Goal: Task Accomplishment & Management: Manage account settings

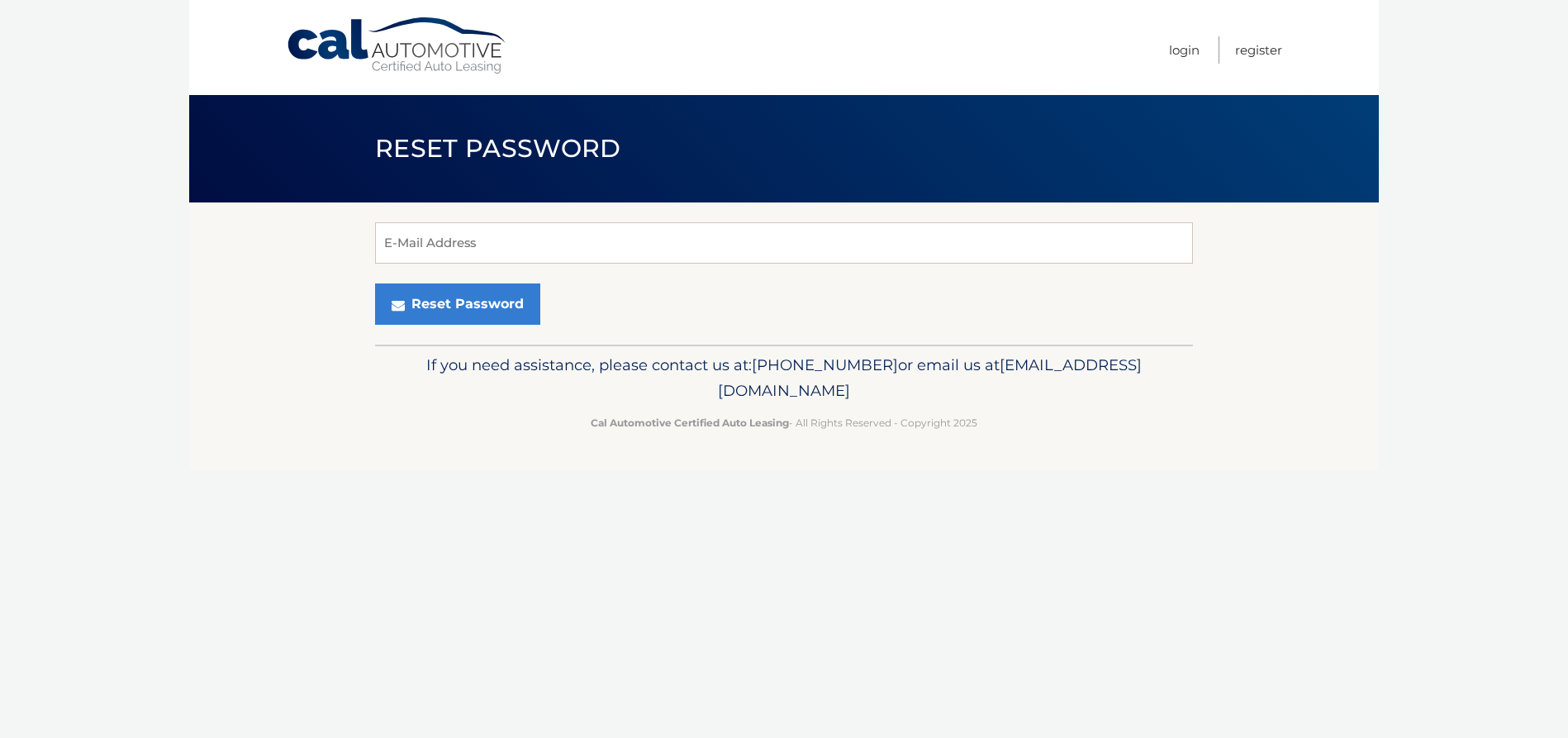
type input "[EMAIL_ADDRESS][DOMAIN_NAME]"
click at [497, 230] on input "[EMAIL_ADDRESS][DOMAIN_NAME]" at bounding box center [784, 243] width 818 height 41
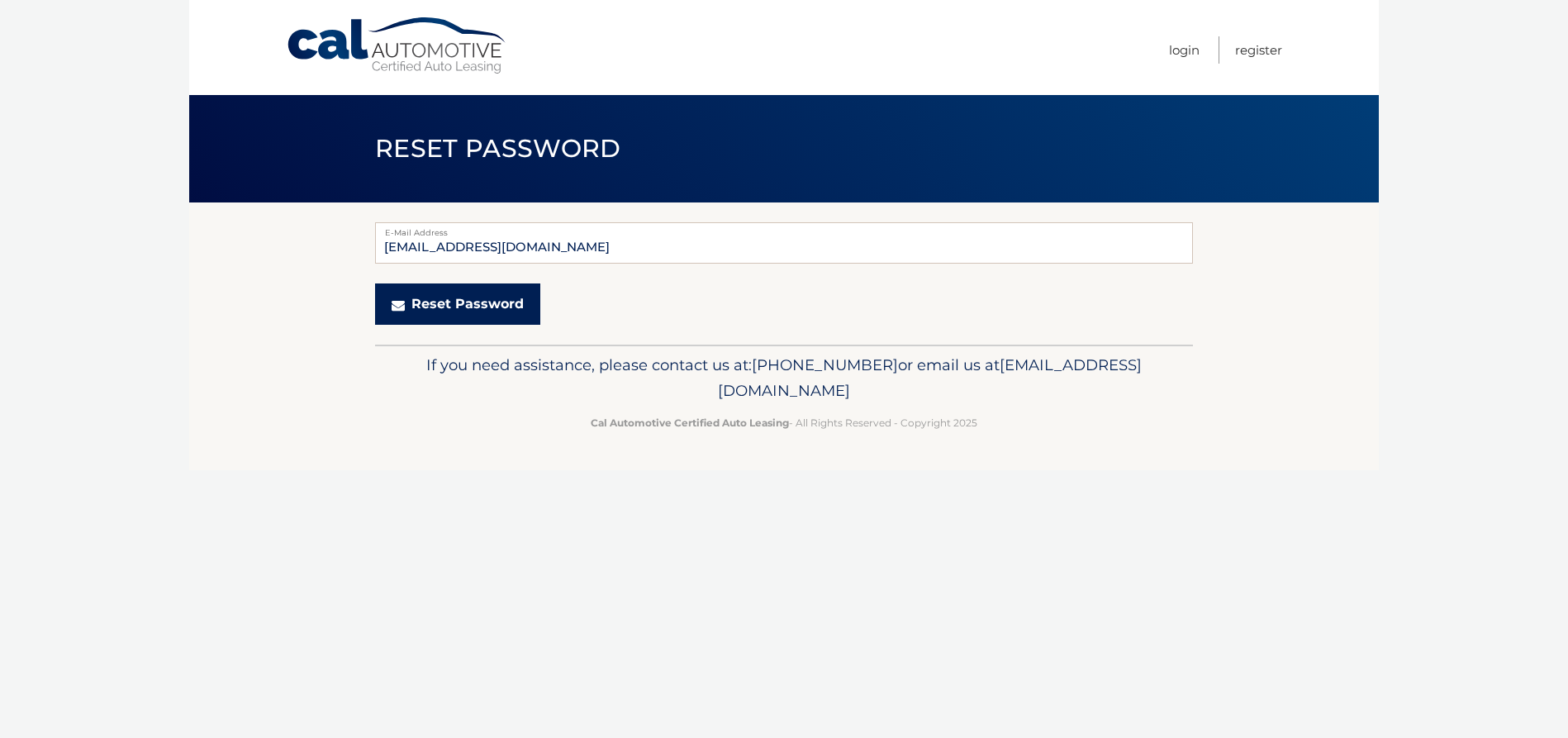
click at [472, 301] on button "Reset Password" at bounding box center [458, 304] width 165 height 41
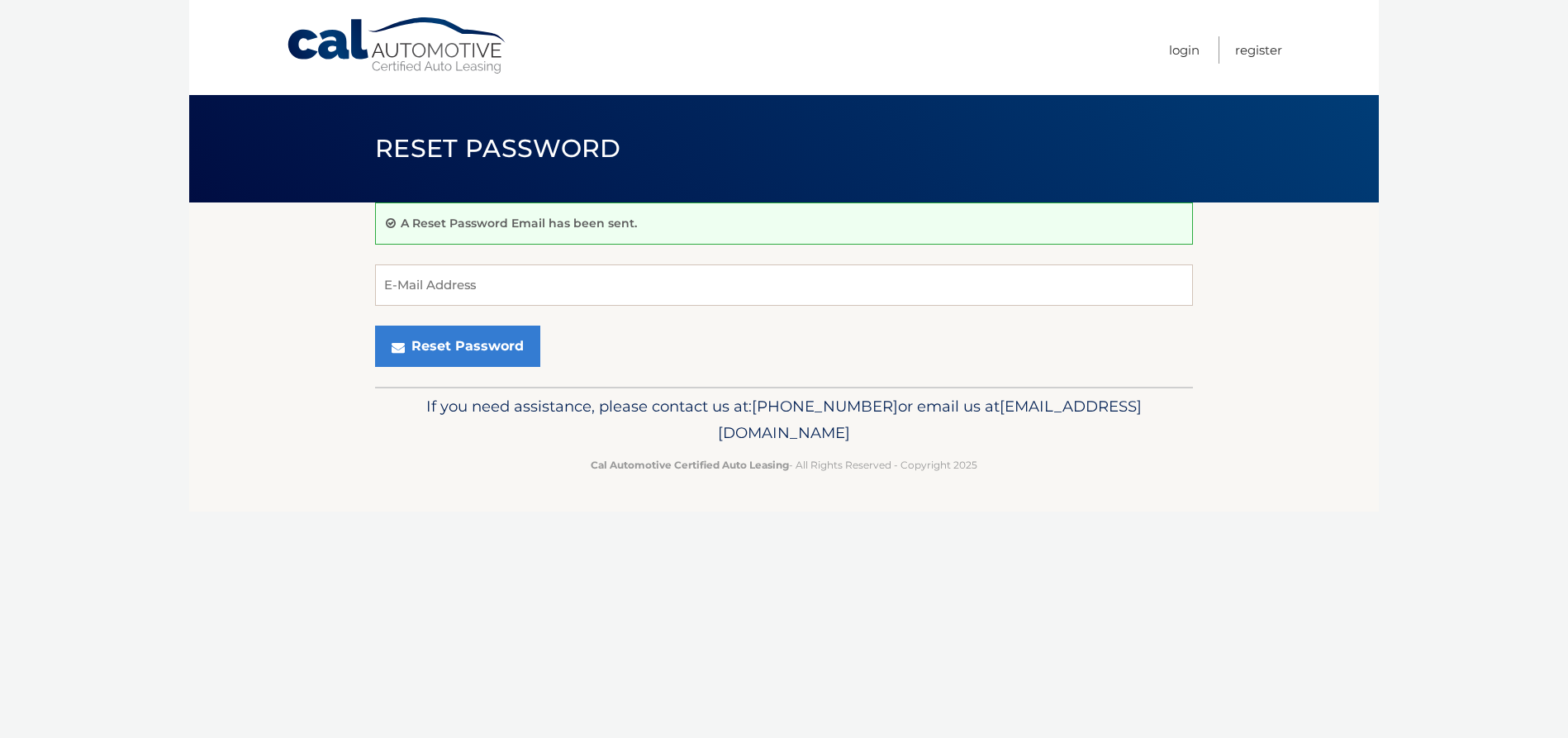
type input "[EMAIL_ADDRESS][DOMAIN_NAME]"
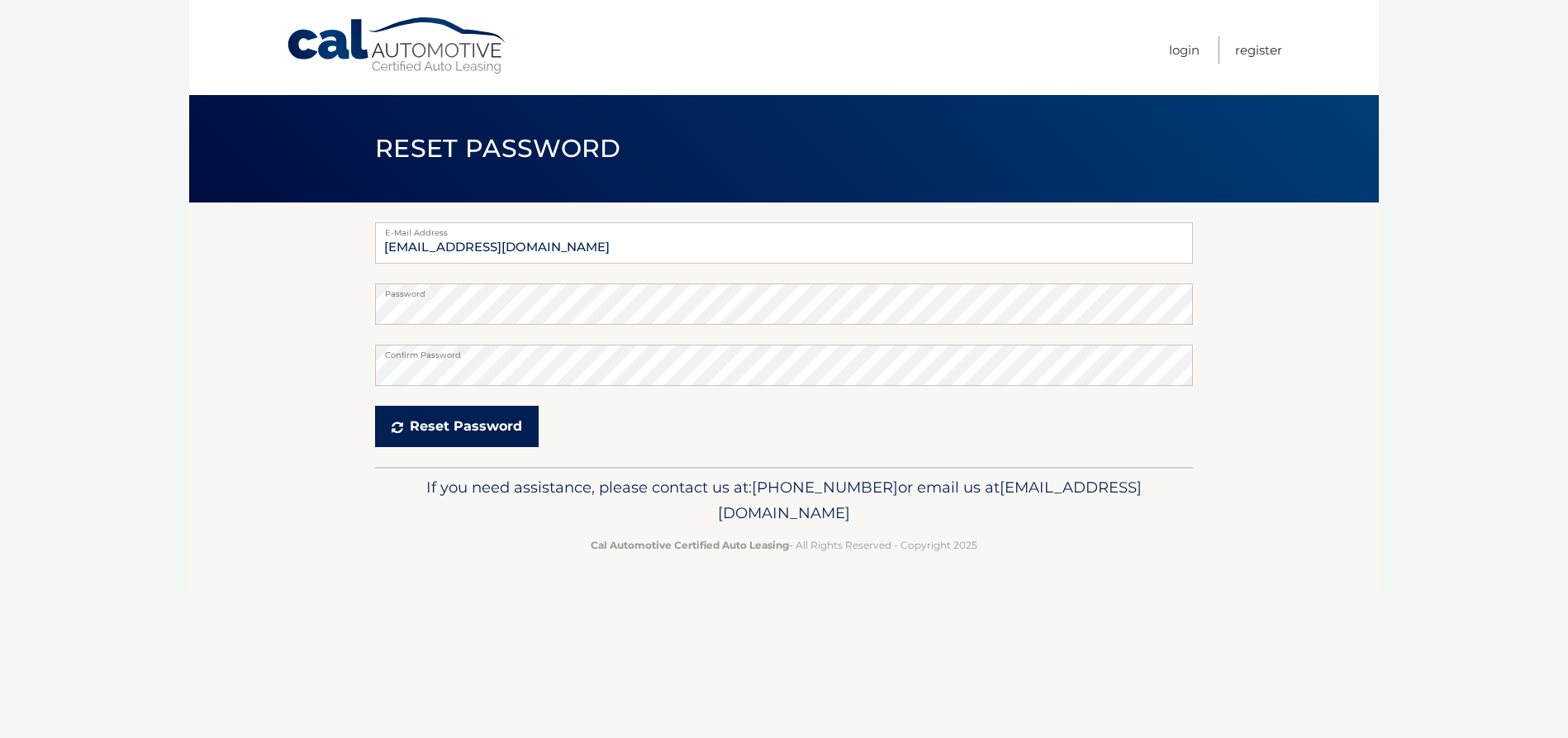
click at [458, 418] on button "Reset Password" at bounding box center [457, 426] width 163 height 41
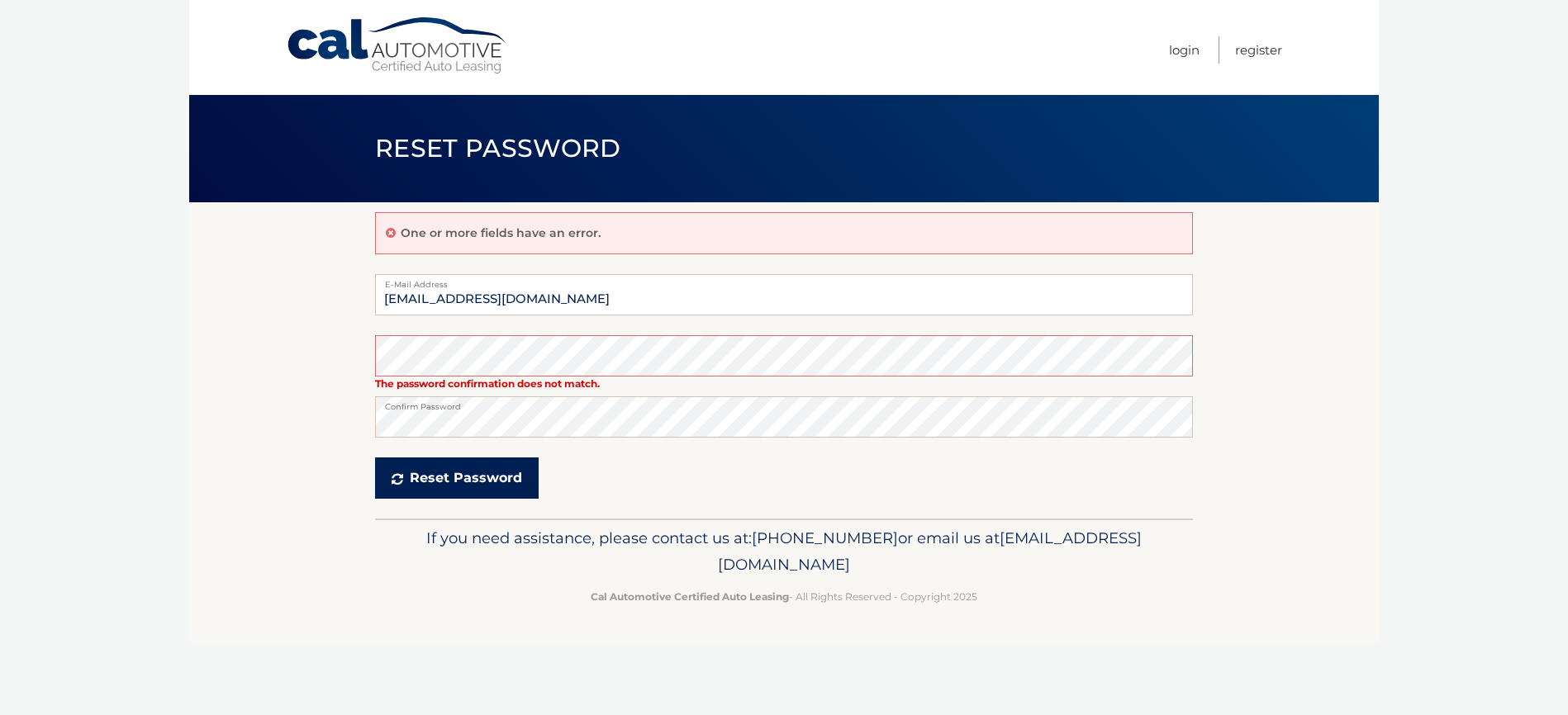
click at [461, 473] on button "Reset Password" at bounding box center [457, 478] width 163 height 41
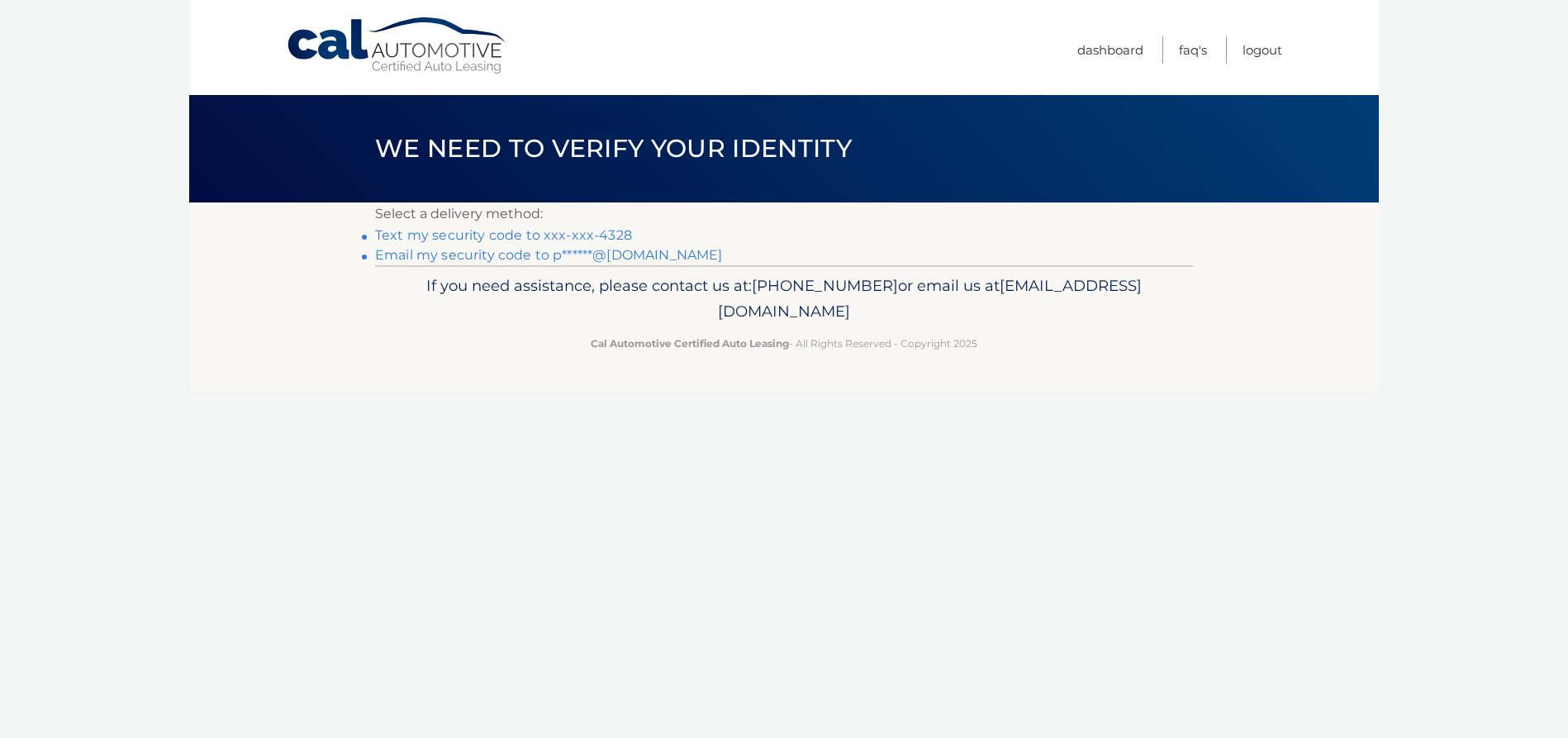
click at [476, 240] on link "Text my security code to xxx-xxx-4328" at bounding box center [503, 234] width 257 height 16
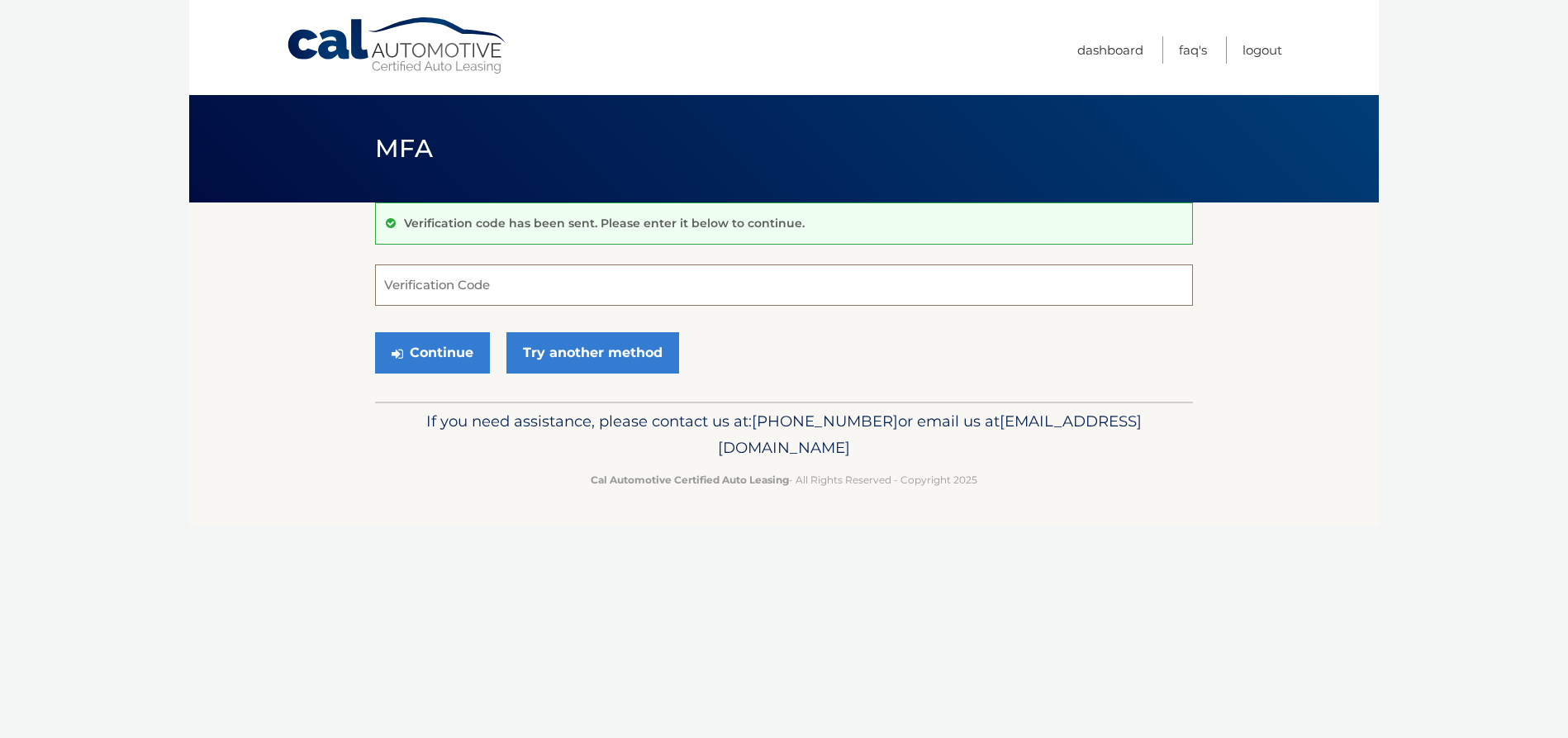
click at [453, 281] on input "Verification Code" at bounding box center [784, 285] width 818 height 41
type input "961573"
click at [426, 354] on button "Continue" at bounding box center [432, 353] width 115 height 41
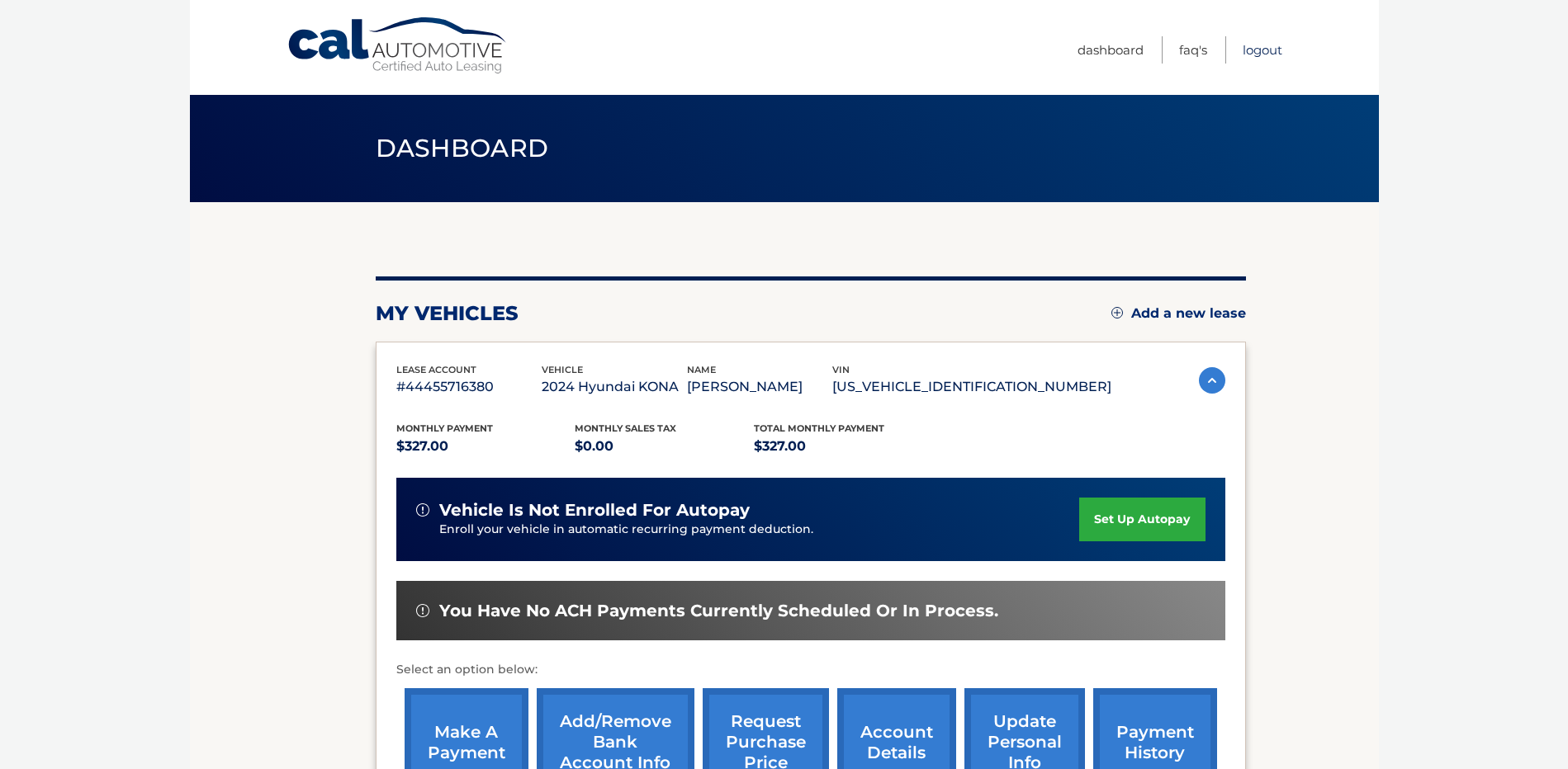
click at [1263, 47] on link "Logout" at bounding box center [1262, 49] width 39 height 27
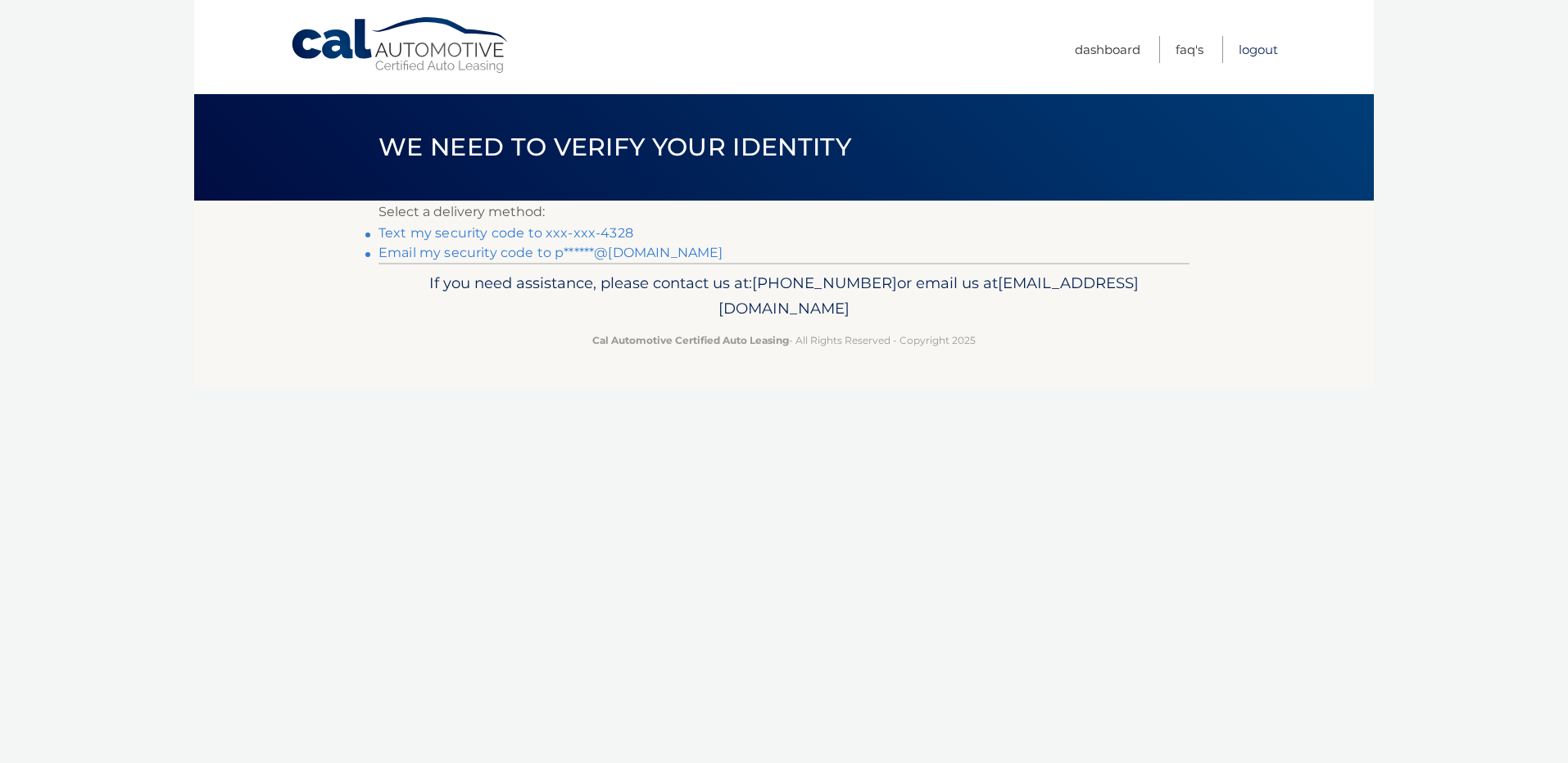
click at [1245, 52] on link "Logout" at bounding box center [1258, 49] width 39 height 27
